Goal: Task Accomplishment & Management: Manage account settings

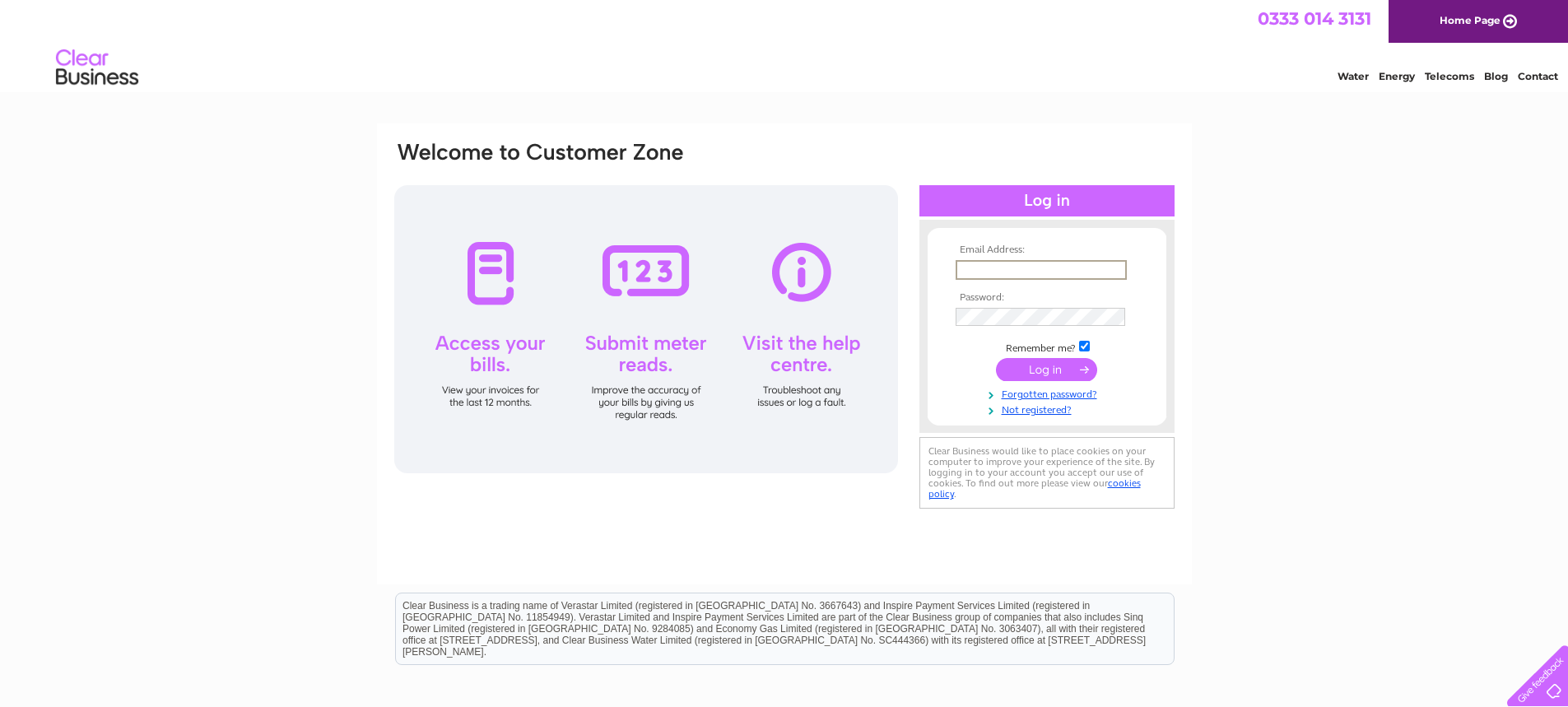
type input "[PERSON_NAME][EMAIL_ADDRESS][PERSON_NAME][DOMAIN_NAME]"
click at [999, 306] on td at bounding box center [1047, 315] width 191 height 27
click at [1064, 375] on input "submit" at bounding box center [1047, 367] width 101 height 23
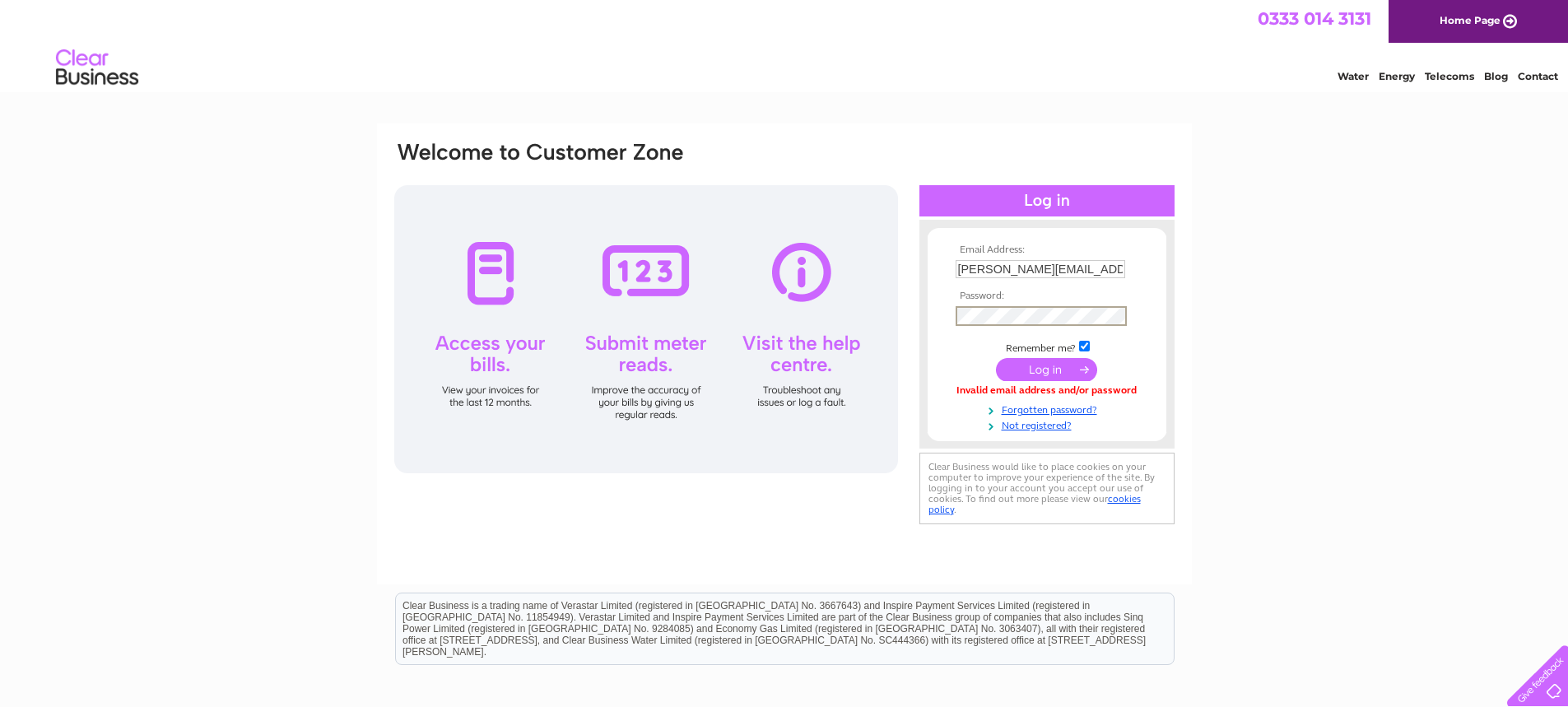
click at [996, 358] on input "submit" at bounding box center [1047, 369] width 101 height 23
click at [1023, 364] on input "submit" at bounding box center [1047, 369] width 101 height 23
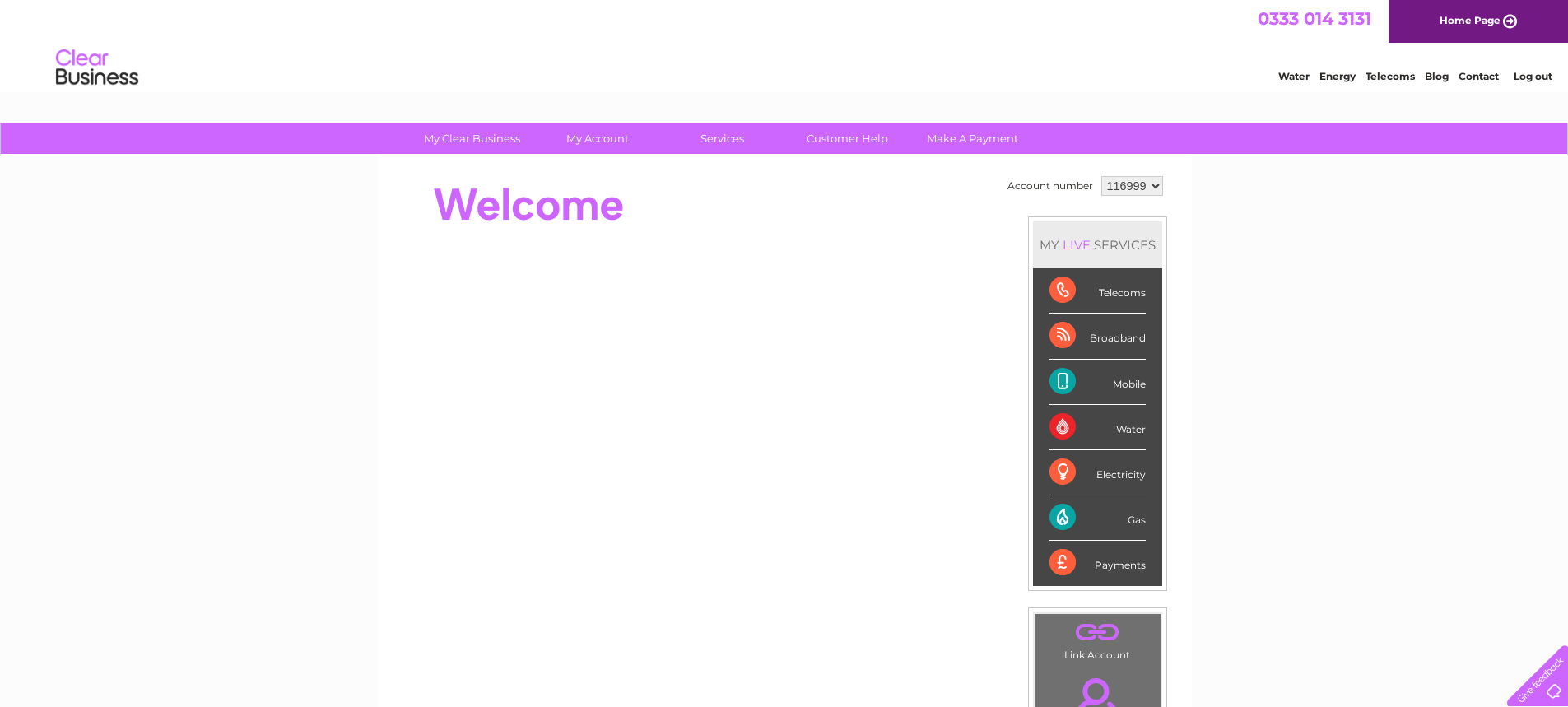
click at [1135, 186] on select "116999 500000" at bounding box center [1132, 186] width 61 height 20
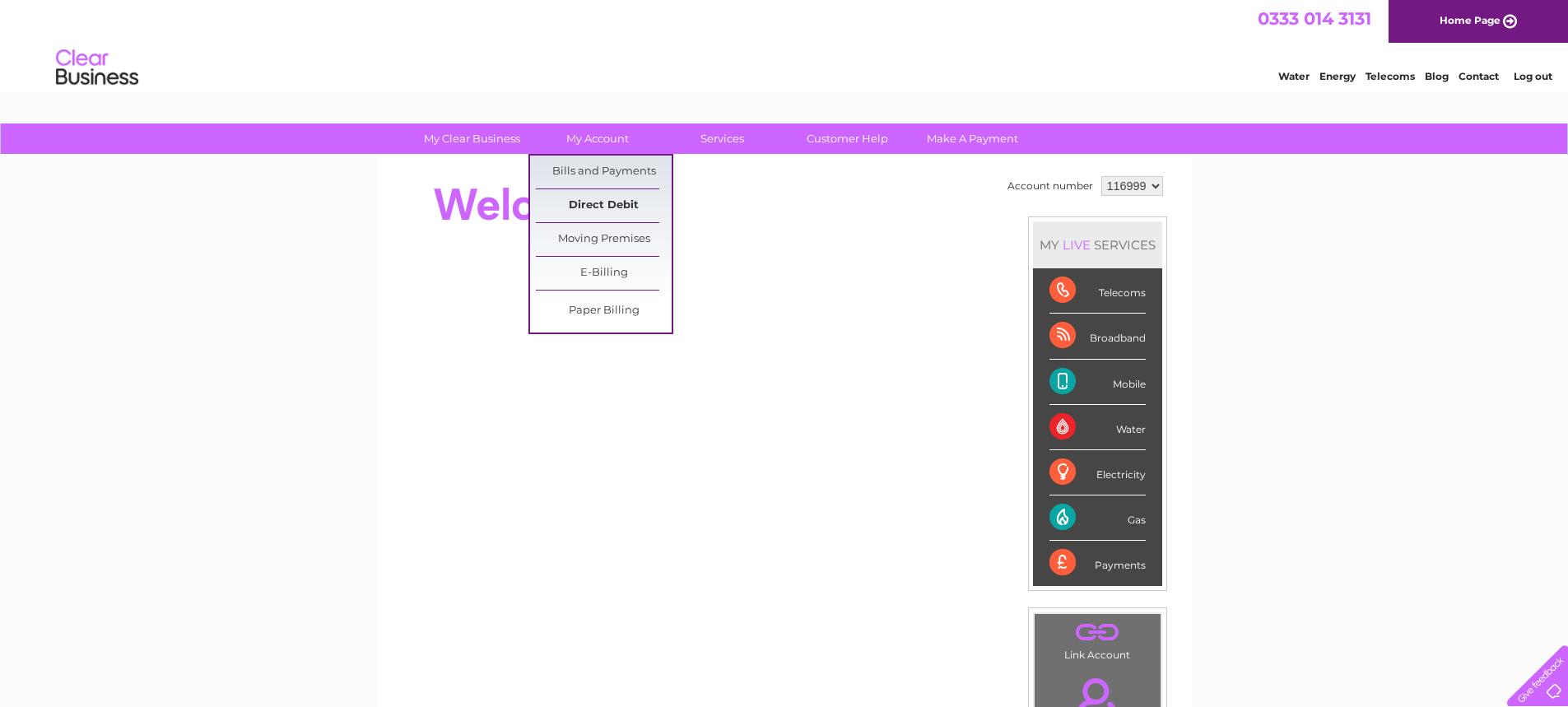
click at [588, 215] on link "Direct Debit" at bounding box center [604, 206] width 136 height 33
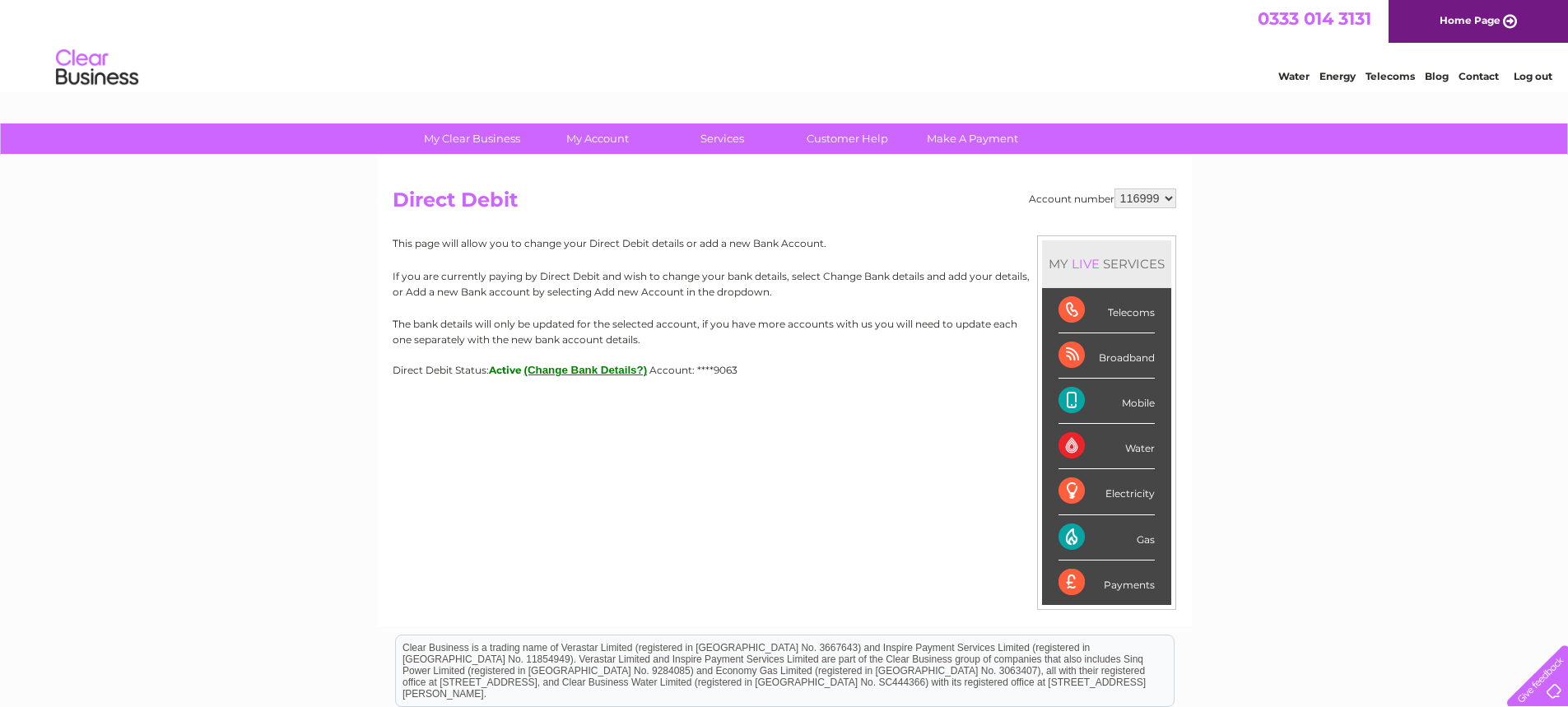
drag, startPoint x: 375, startPoint y: 286, endPoint x: 846, endPoint y: 436, distance: 494.3
click at [846, 436] on div "My Clear Business Login Details My Details My Preferences Link Account My Accou…" at bounding box center [784, 516] width 1568 height 784
click at [846, 436] on div "Account number 116999 500000 Direct Debit MY LIVE SERVICES Telecoms Broadband M…" at bounding box center [784, 391] width 815 height 471
drag, startPoint x: 382, startPoint y: 282, endPoint x: 840, endPoint y: 297, distance: 458.2
click at [840, 297] on div "Account number 116999 500000 Direct Debit MY LIVE SERVICES Telecoms Broadband M…" at bounding box center [784, 391] width 815 height 471
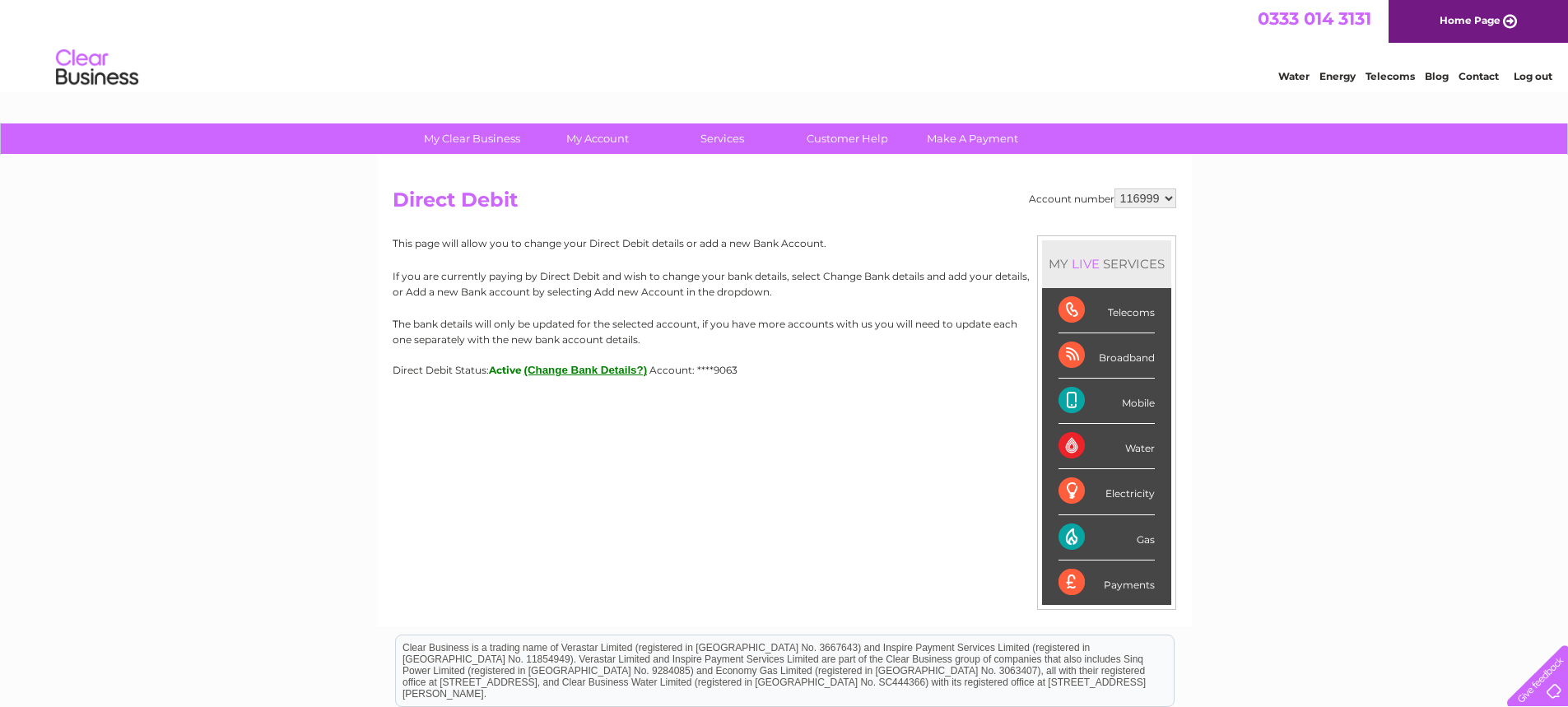
drag, startPoint x: 336, startPoint y: 338, endPoint x: 805, endPoint y: 372, distance: 470.2
click at [805, 372] on div "My Clear Business Login Details My Details My Preferences Link Account My Accou…" at bounding box center [784, 516] width 1568 height 784
click at [840, 399] on div "Account number 116999 500000 Direct Debit MY LIVE SERVICES Telecoms Broadband M…" at bounding box center [784, 391] width 815 height 471
click at [738, 364] on span "Account: ****9063" at bounding box center [694, 369] width 88 height 12
click at [599, 369] on button "(Change Bank Details?)" at bounding box center [586, 369] width 124 height 12
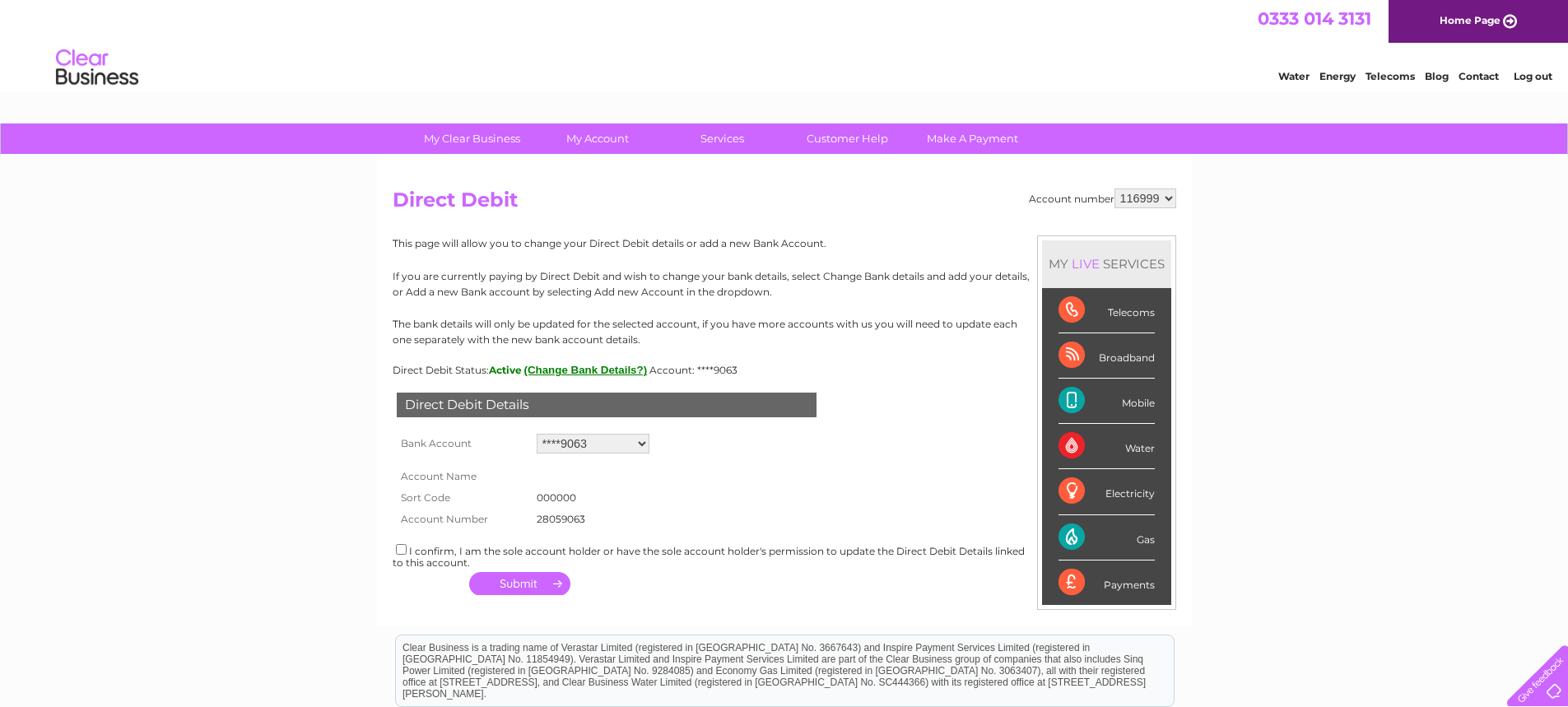
click at [839, 479] on form "Account Name Sort Code 000000 Account Number 28059063 1099270" at bounding box center [784, 493] width 784 height 71
click at [603, 451] on select "Add new account ****9063 ****1649 ****7355 ****8553 ****0000 ****0000 ****5678 …" at bounding box center [593, 443] width 113 height 20
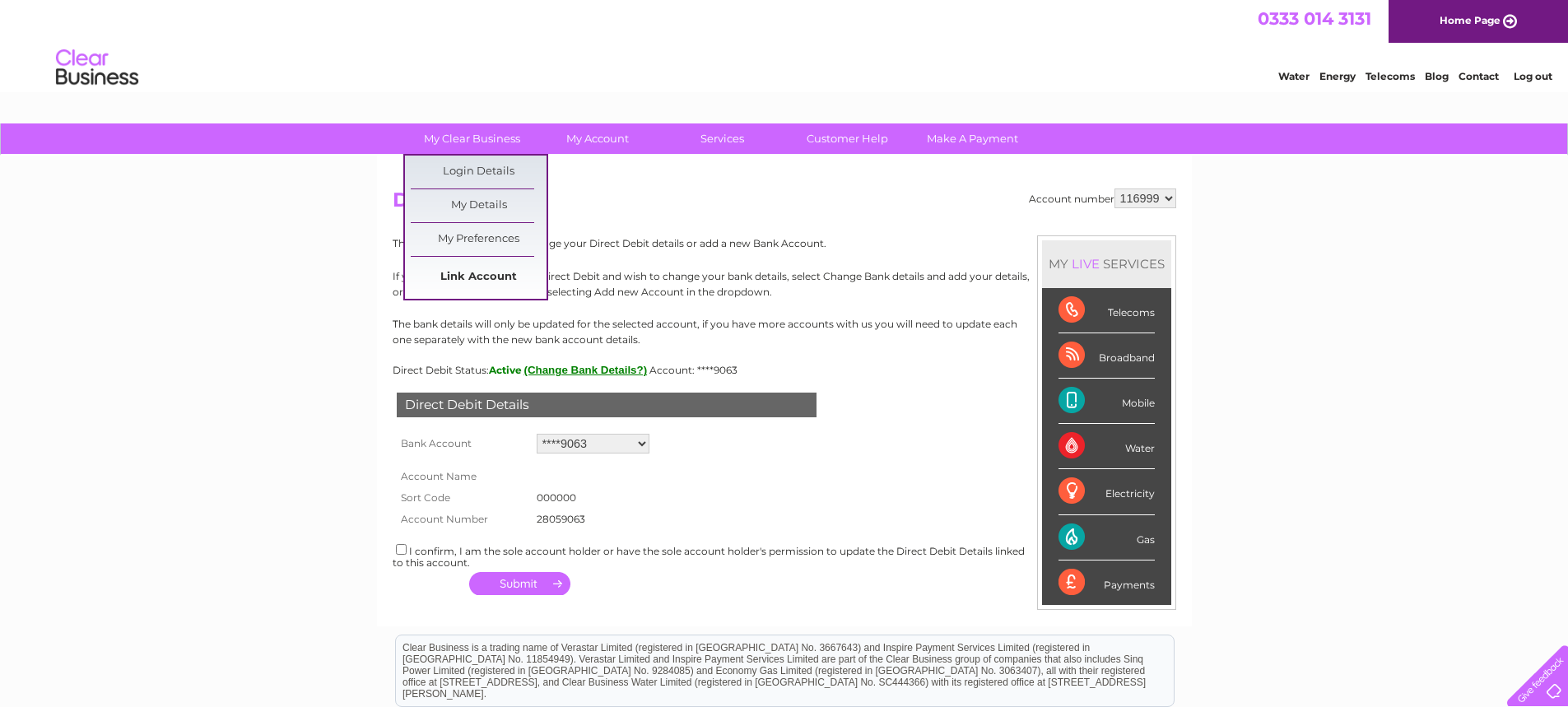
click at [505, 267] on link "Link Account" at bounding box center [478, 277] width 136 height 33
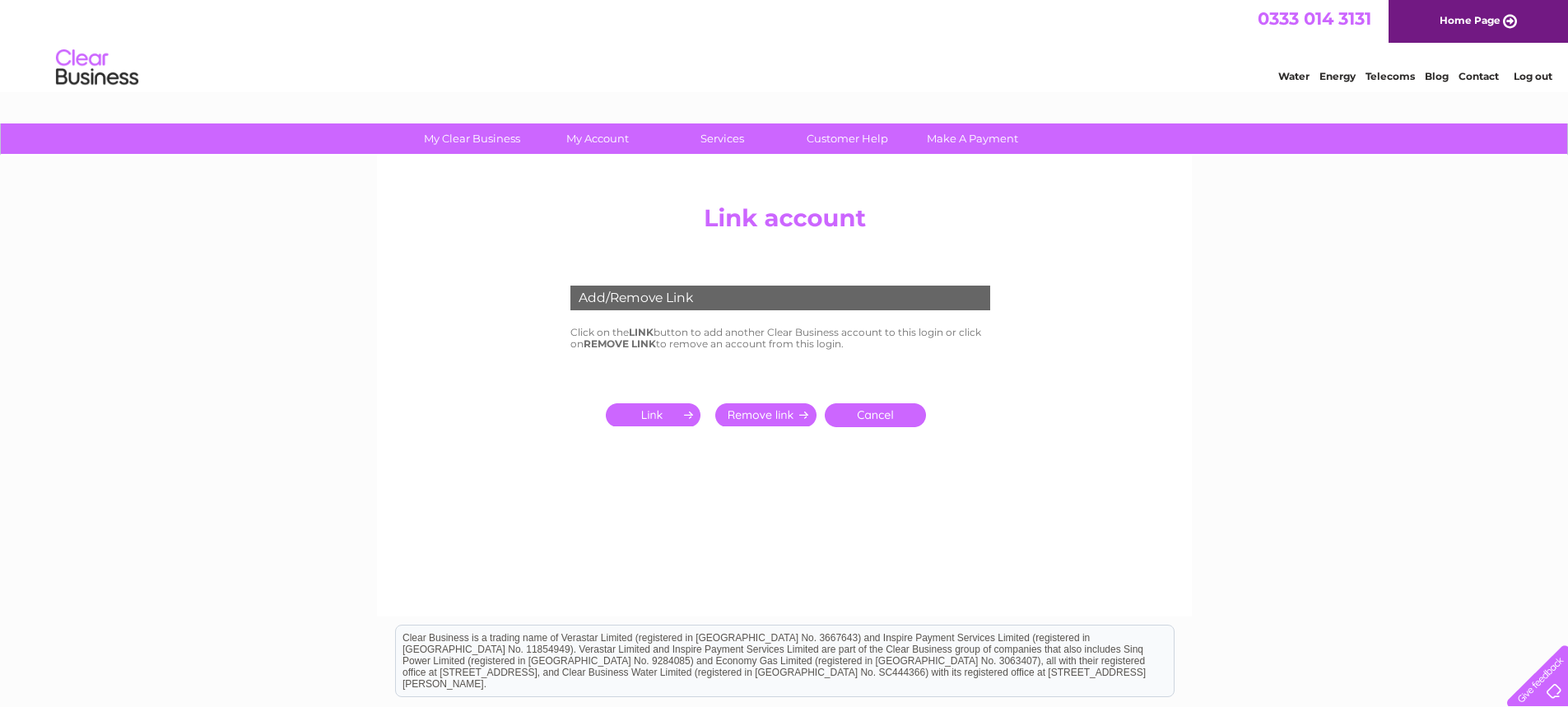
click at [631, 408] on input "submit" at bounding box center [656, 414] width 101 height 23
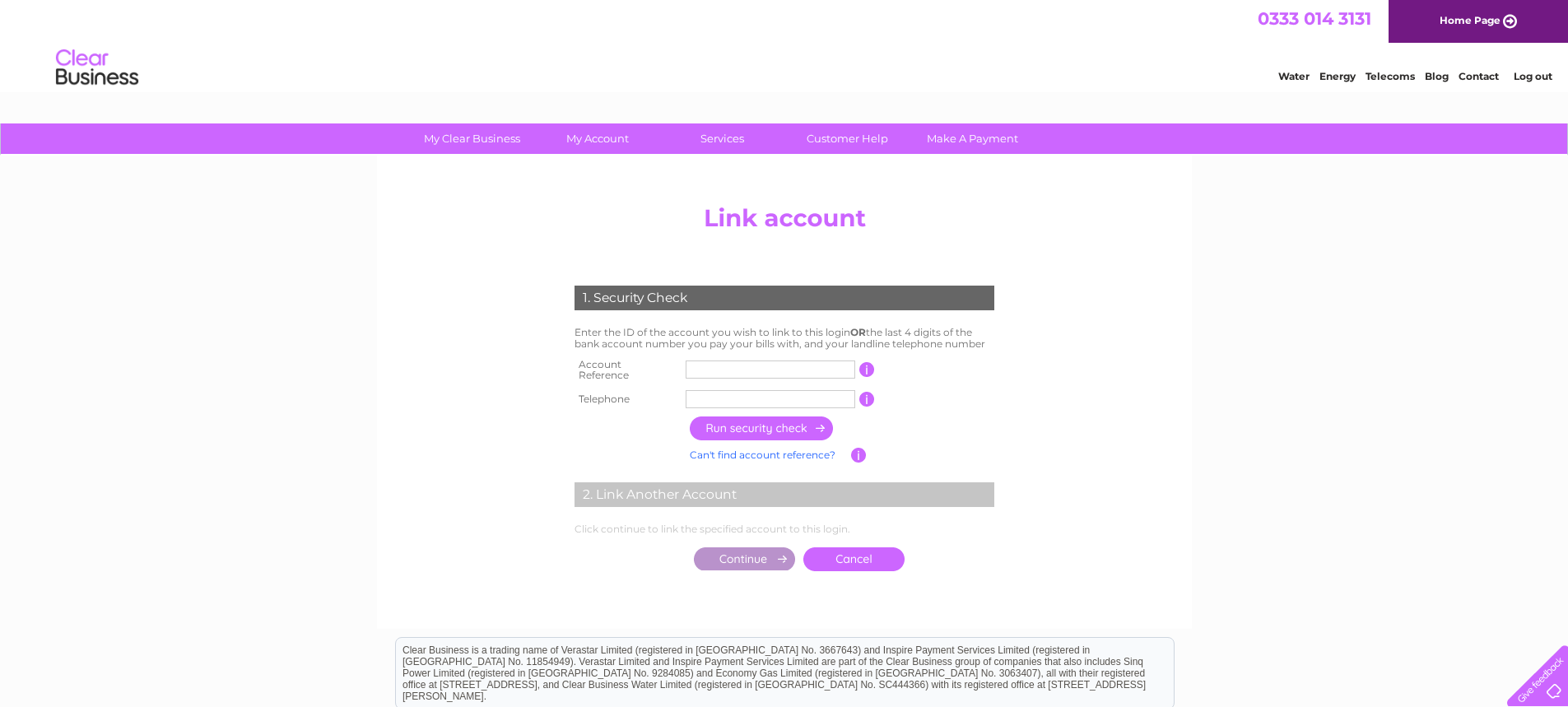
click at [784, 372] on input "text" at bounding box center [770, 369] width 170 height 18
click at [733, 390] on input "text" at bounding box center [770, 399] width 170 height 18
click at [862, 457] on td at bounding box center [859, 454] width 16 height 21
click at [861, 448] on input "button" at bounding box center [859, 455] width 16 height 15
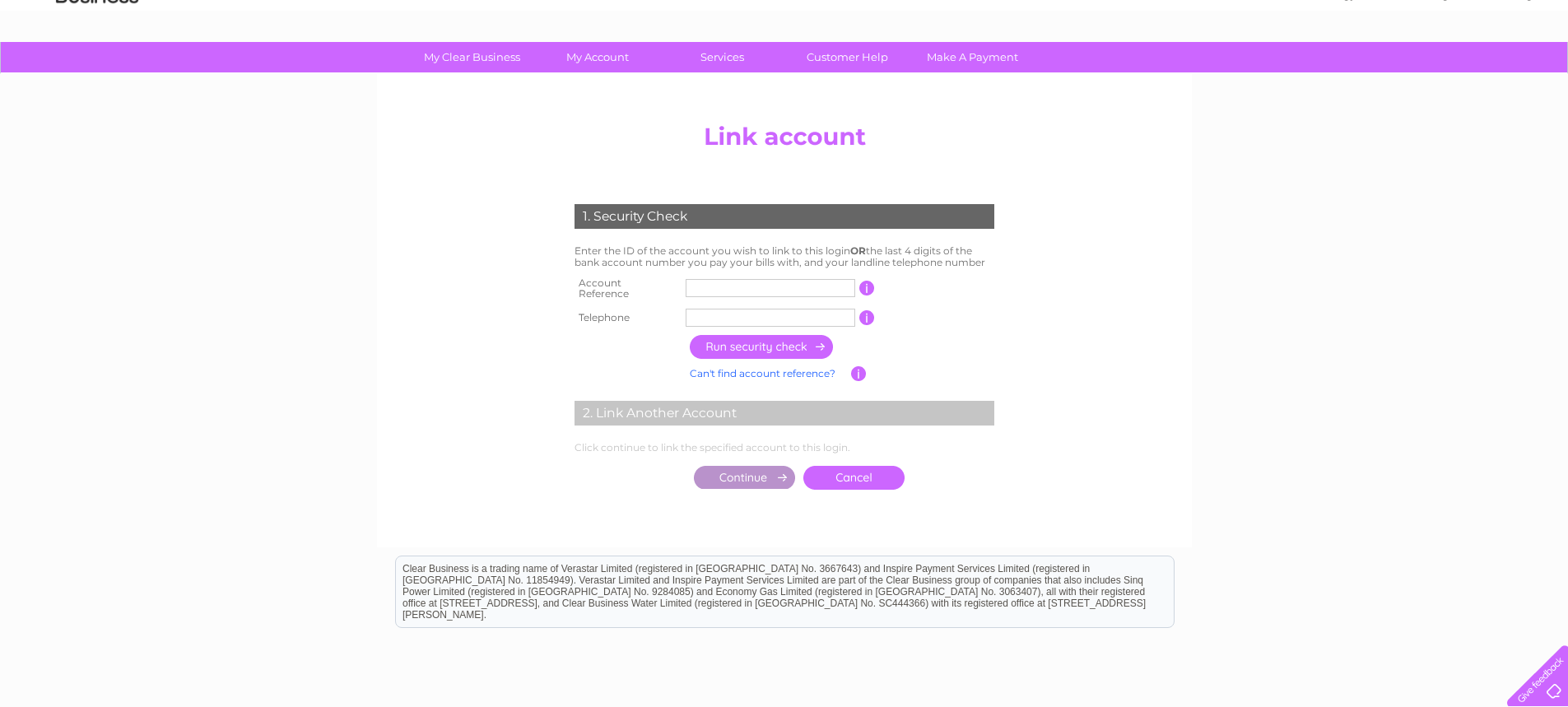
scroll to position [82, 0]
click at [861, 365] on input "button" at bounding box center [859, 373] width 16 height 15
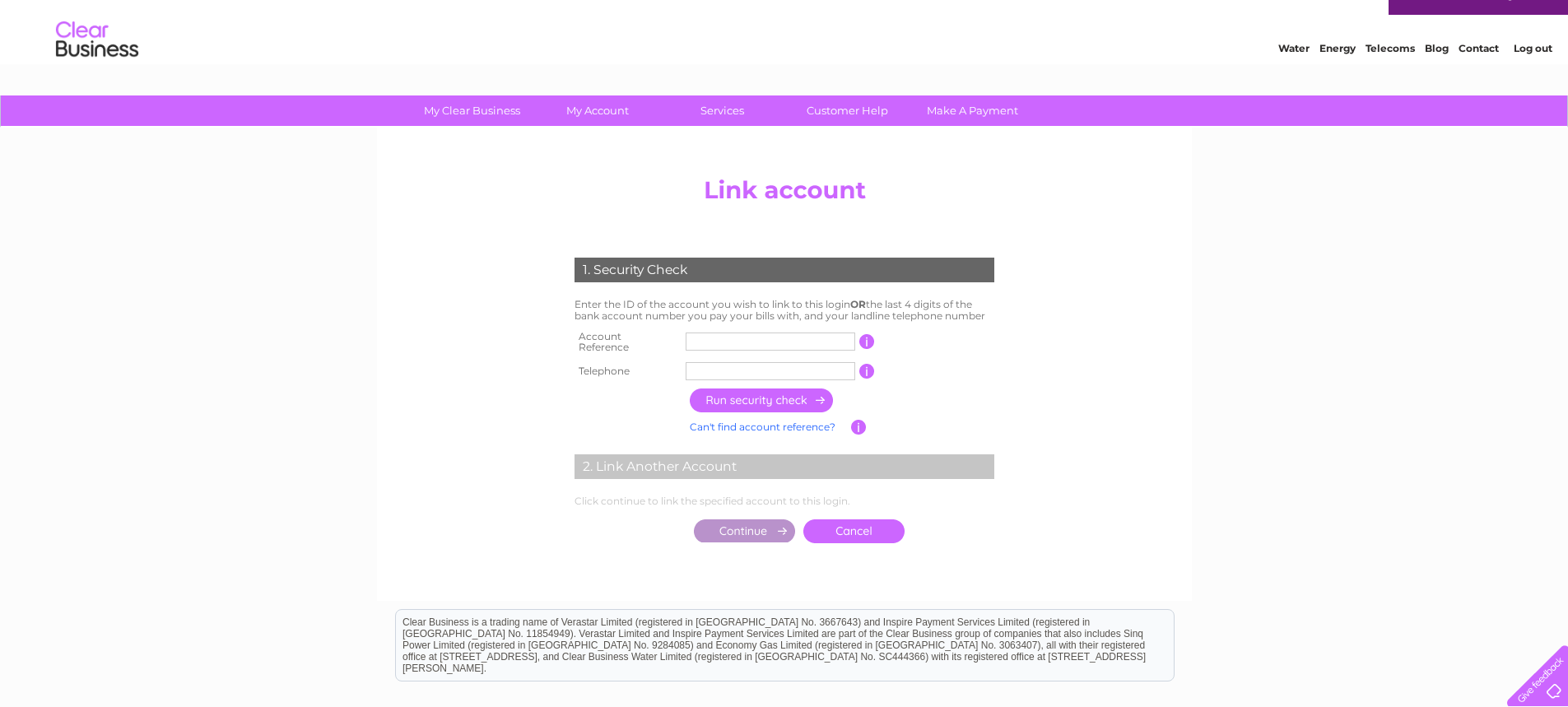
scroll to position [0, 0]
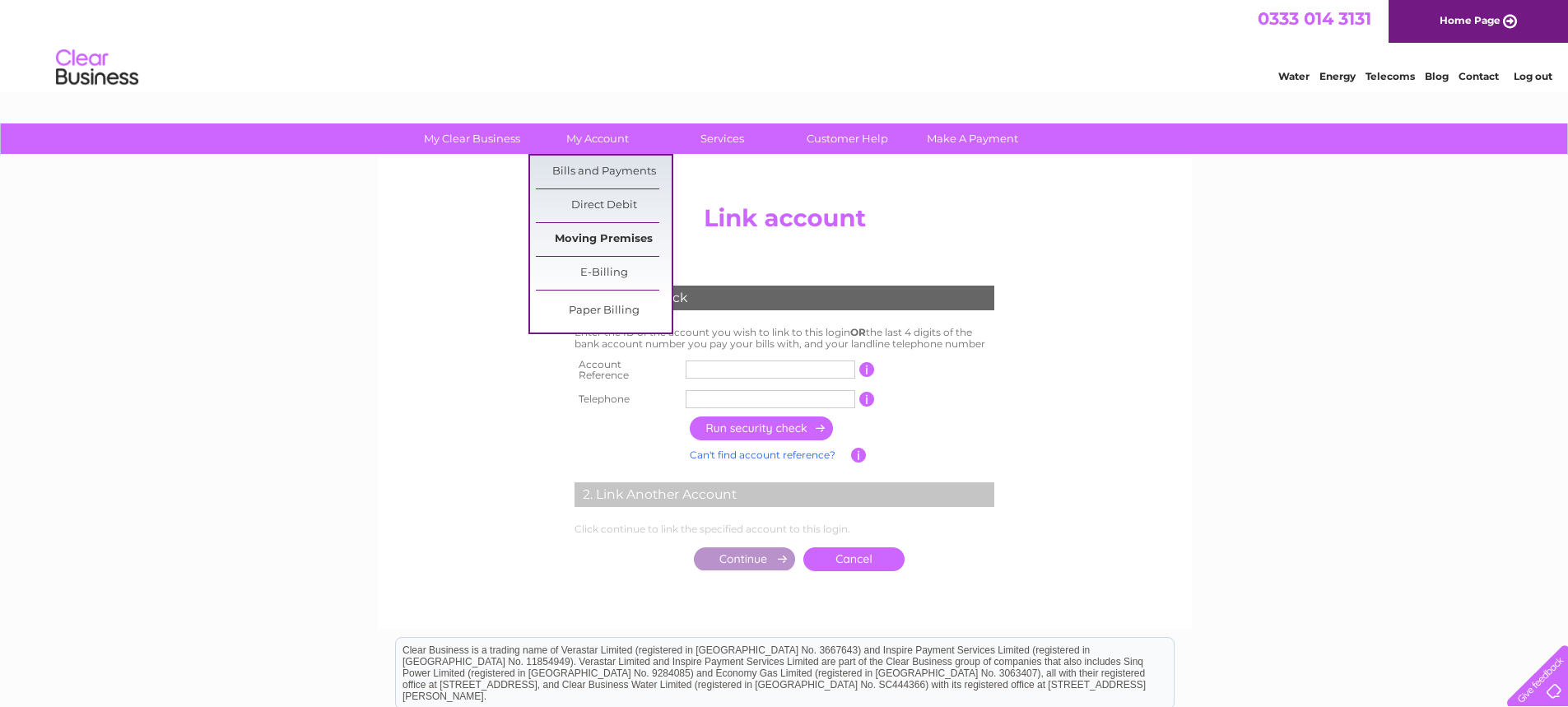
click at [614, 246] on link "Moving Premises" at bounding box center [604, 239] width 136 height 33
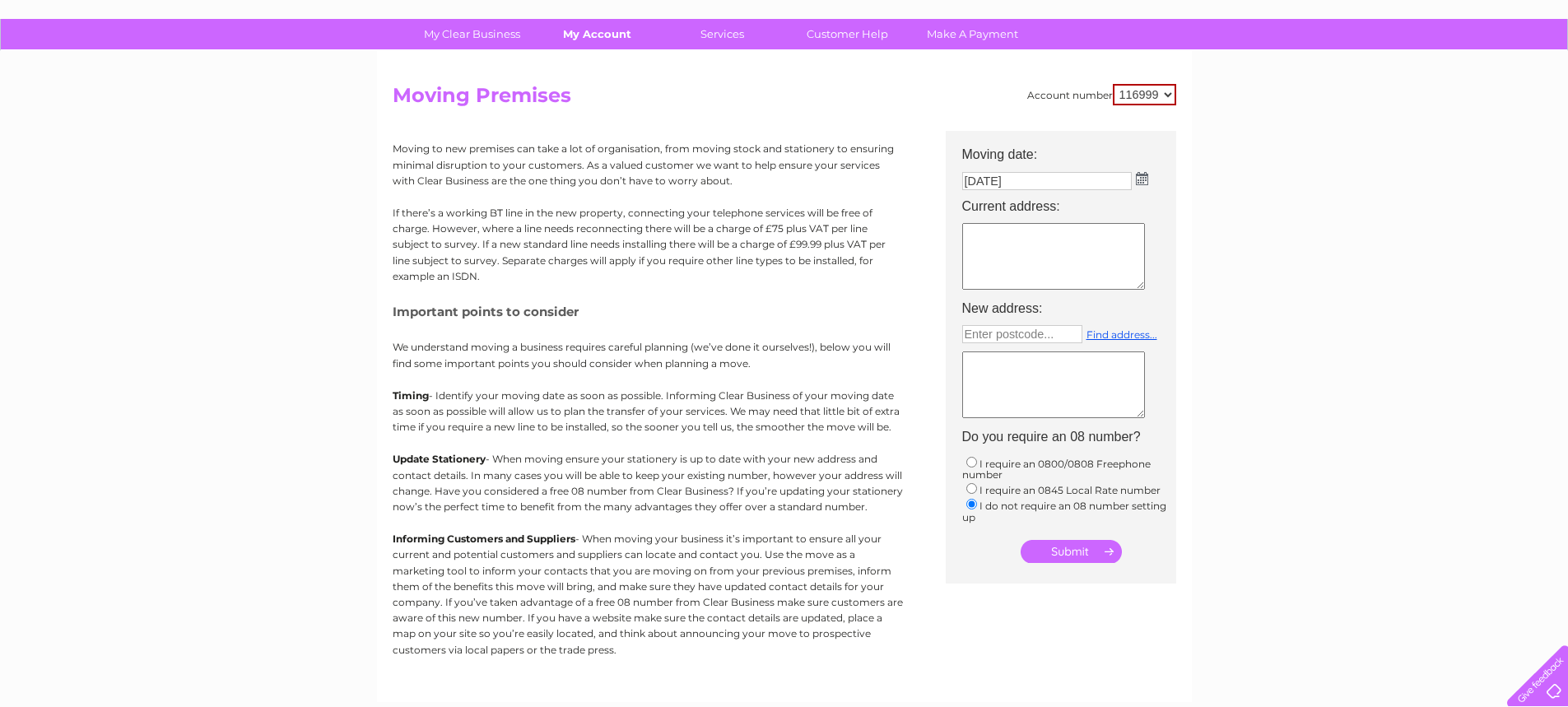
scroll to position [146, 0]
